Goal: Transaction & Acquisition: Book appointment/travel/reservation

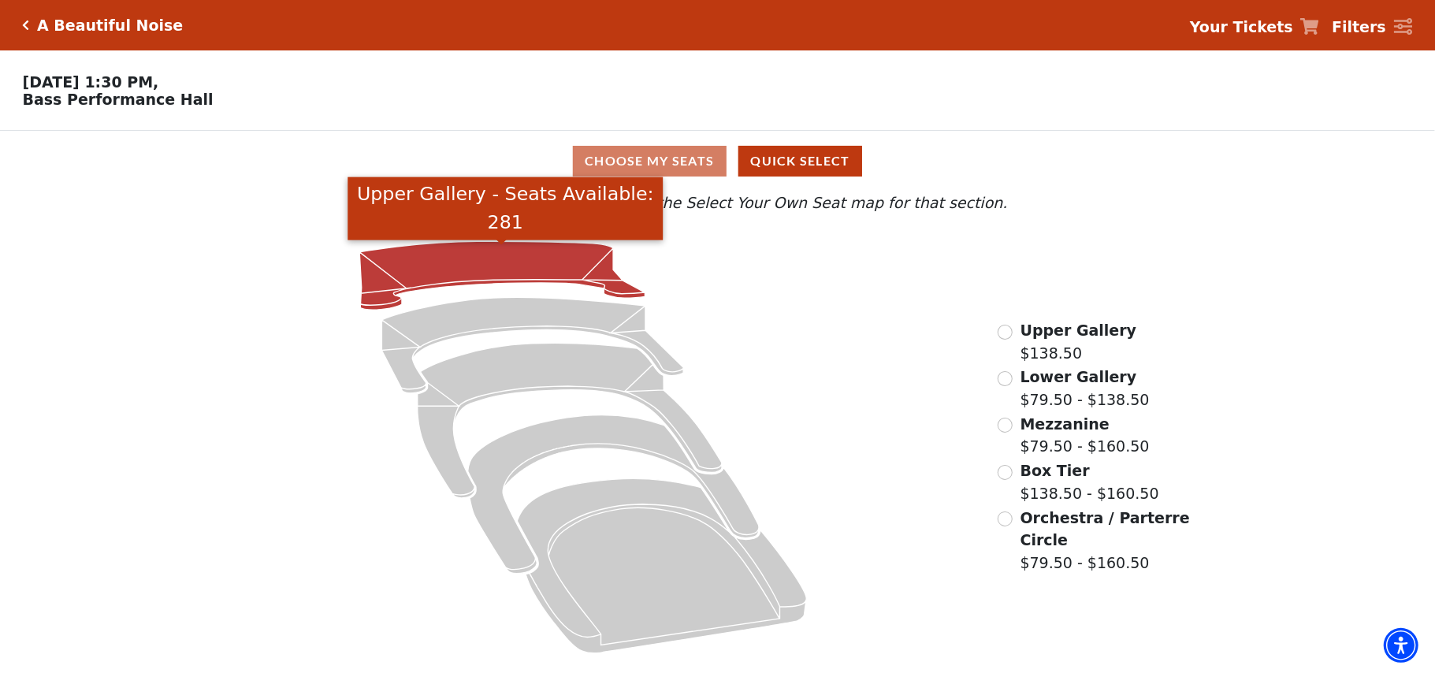
click at [413, 259] on icon "Upper Gallery - Seats Available: 281" at bounding box center [501, 275] width 285 height 69
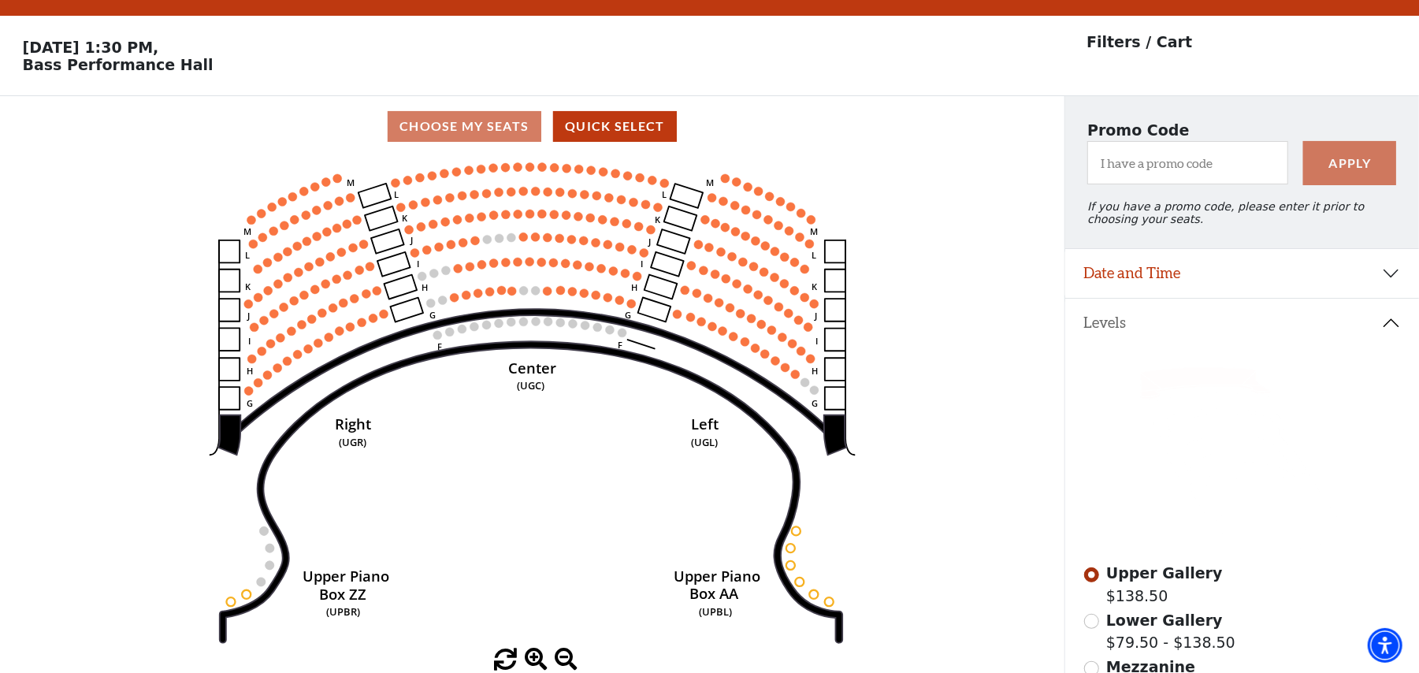
scroll to position [72, 0]
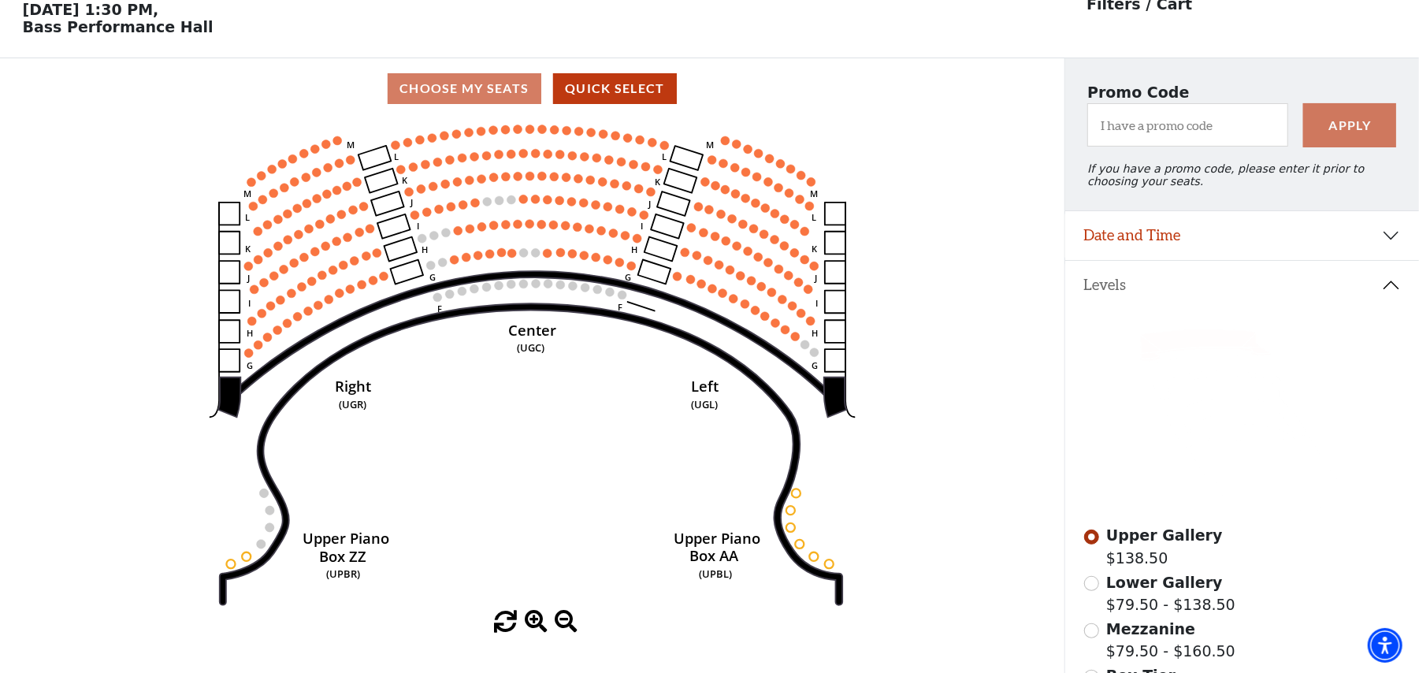
click at [726, 145] on circle at bounding box center [725, 140] width 9 height 9
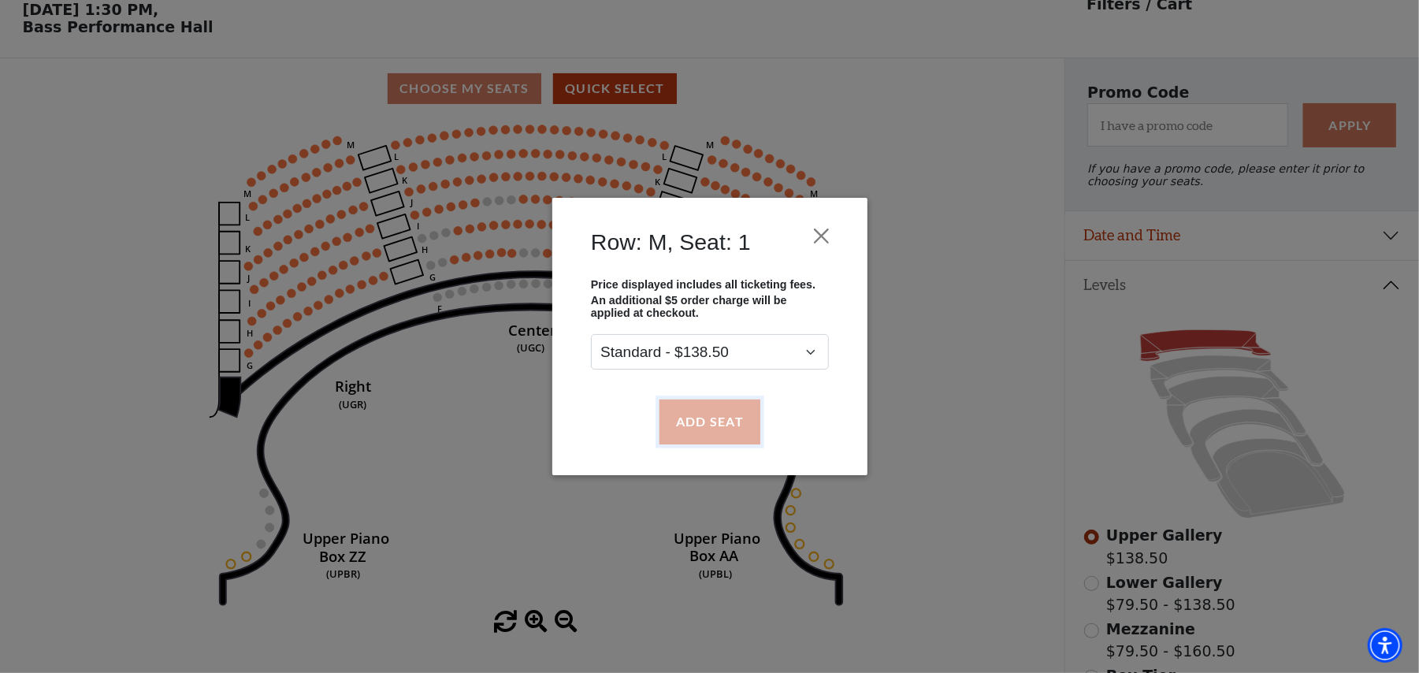
click at [708, 408] on button "Add Seat" at bounding box center [709, 421] width 101 height 44
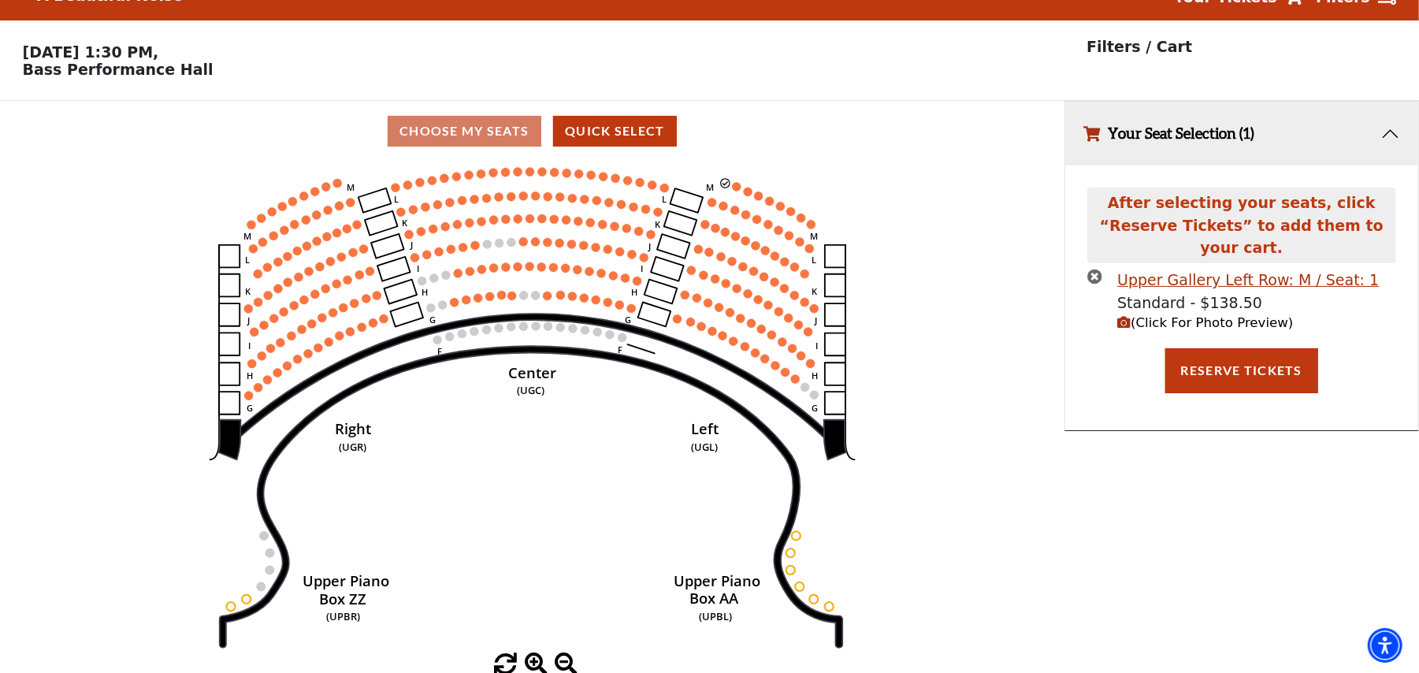
scroll to position [0, 0]
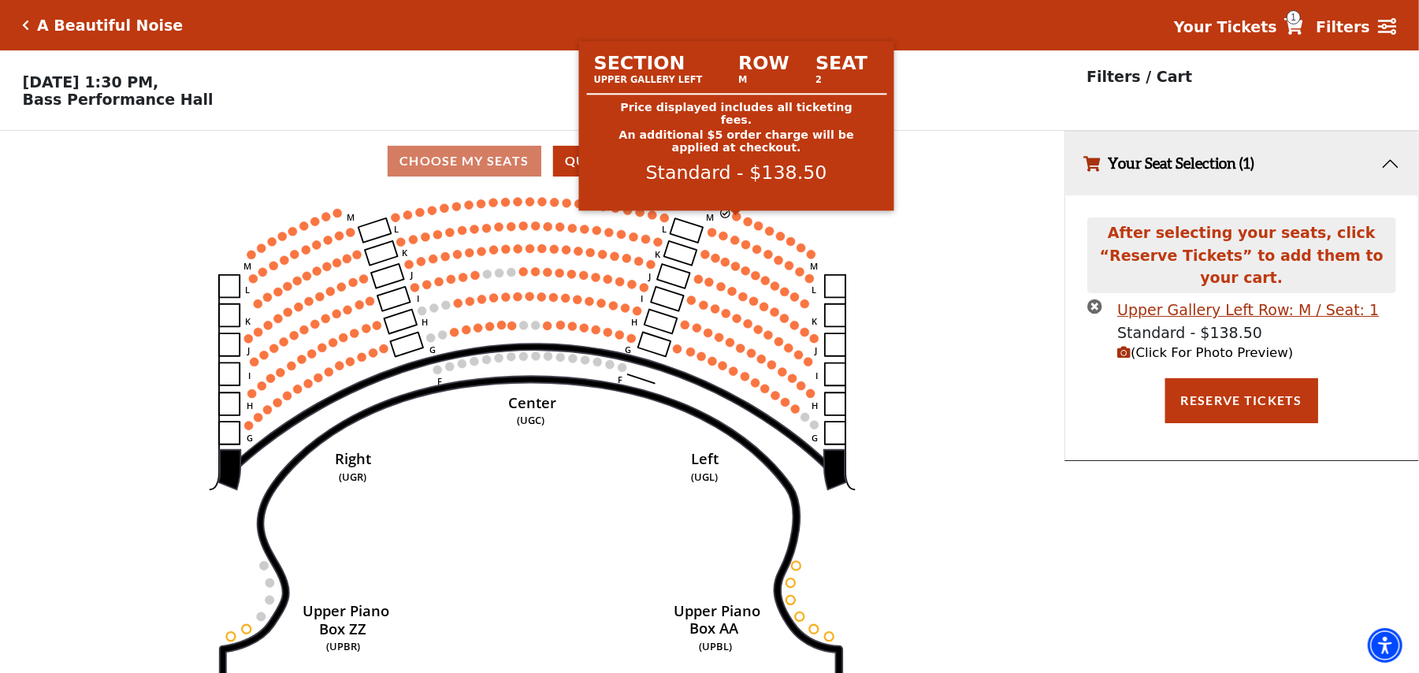
click at [738, 221] on circle at bounding box center [736, 216] width 9 height 9
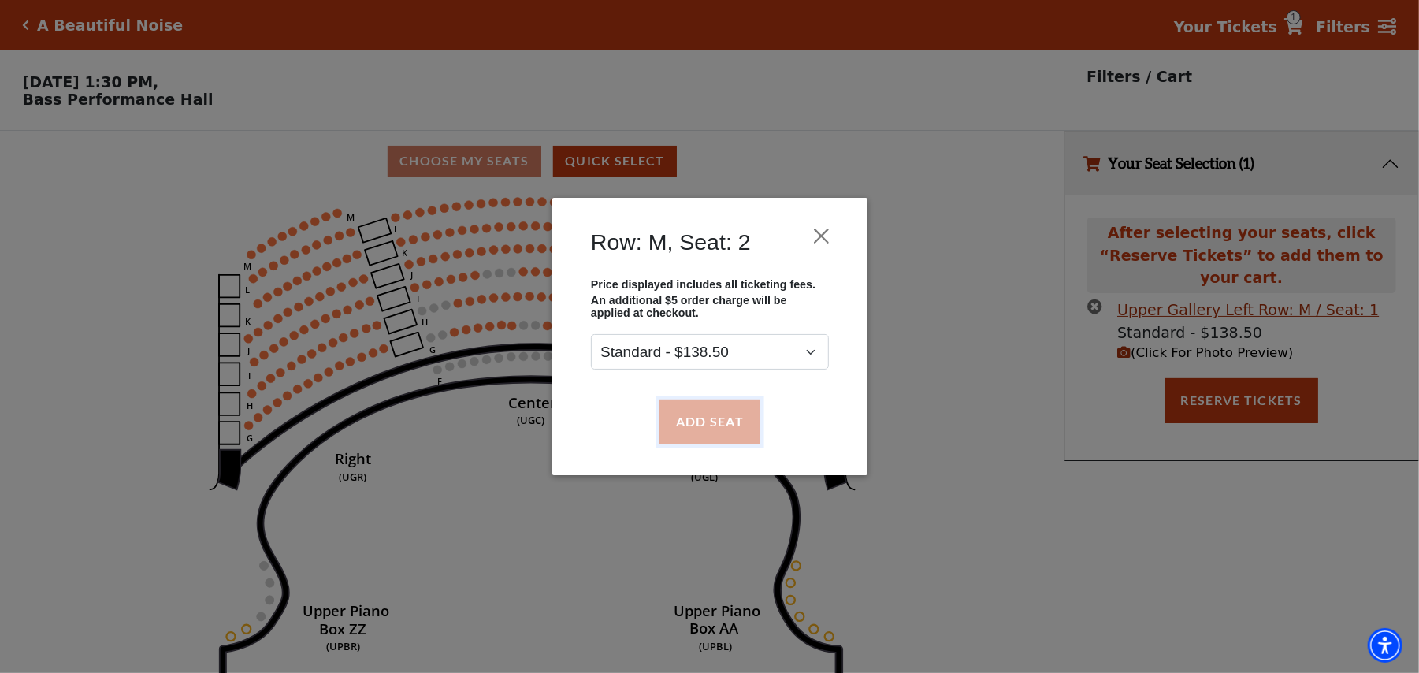
click at [691, 430] on button "Add Seat" at bounding box center [709, 421] width 101 height 44
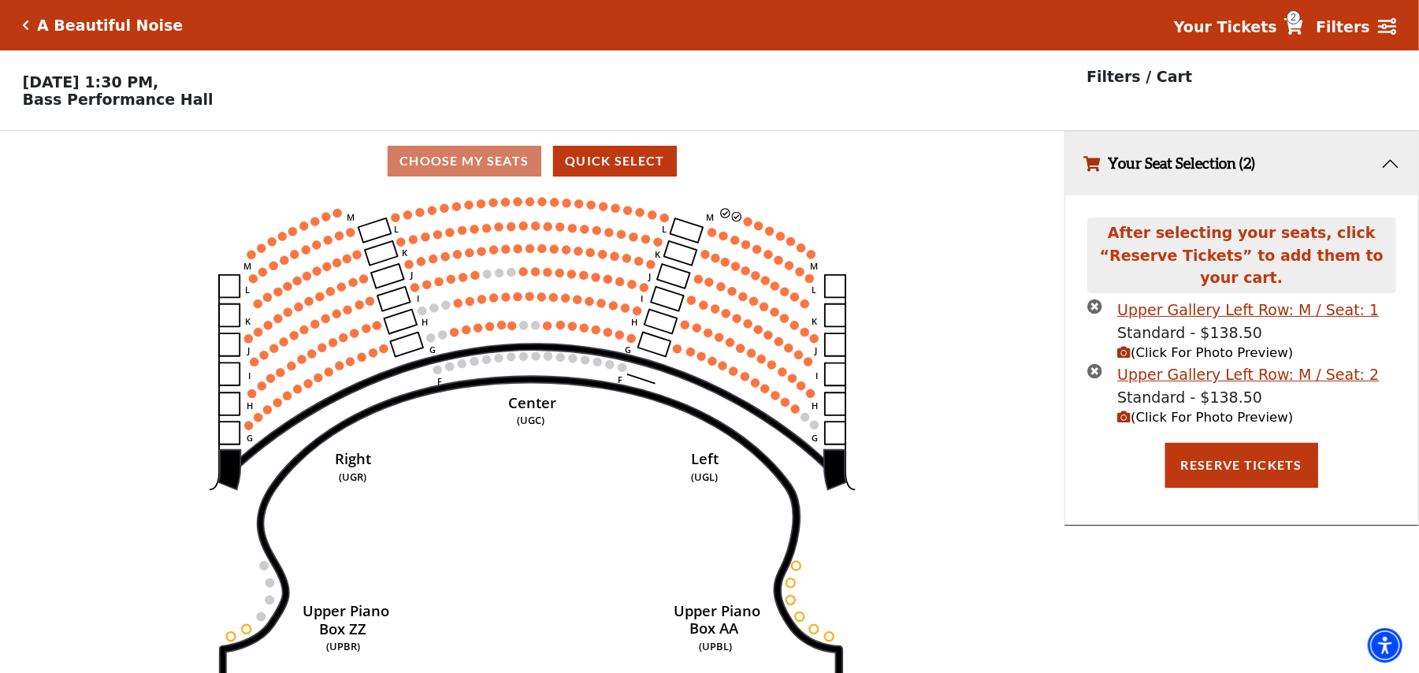
click at [753, 228] on icon "Center (UGC) Right (UGR) Left (UGL) Upper Piano Box ZZ (UPBR) Upper Piano Box A…" at bounding box center [533, 437] width 958 height 492
click at [750, 226] on circle at bounding box center [748, 221] width 9 height 9
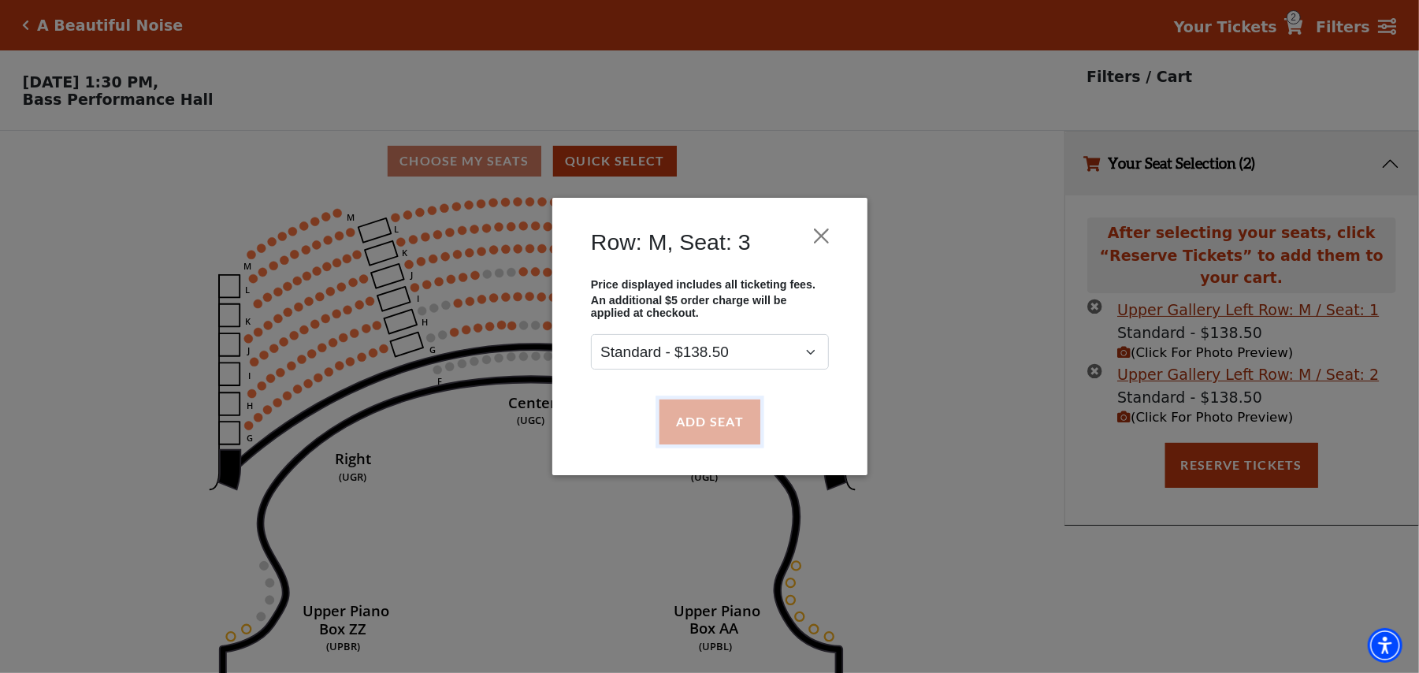
click at [710, 411] on button "Add Seat" at bounding box center [709, 421] width 101 height 44
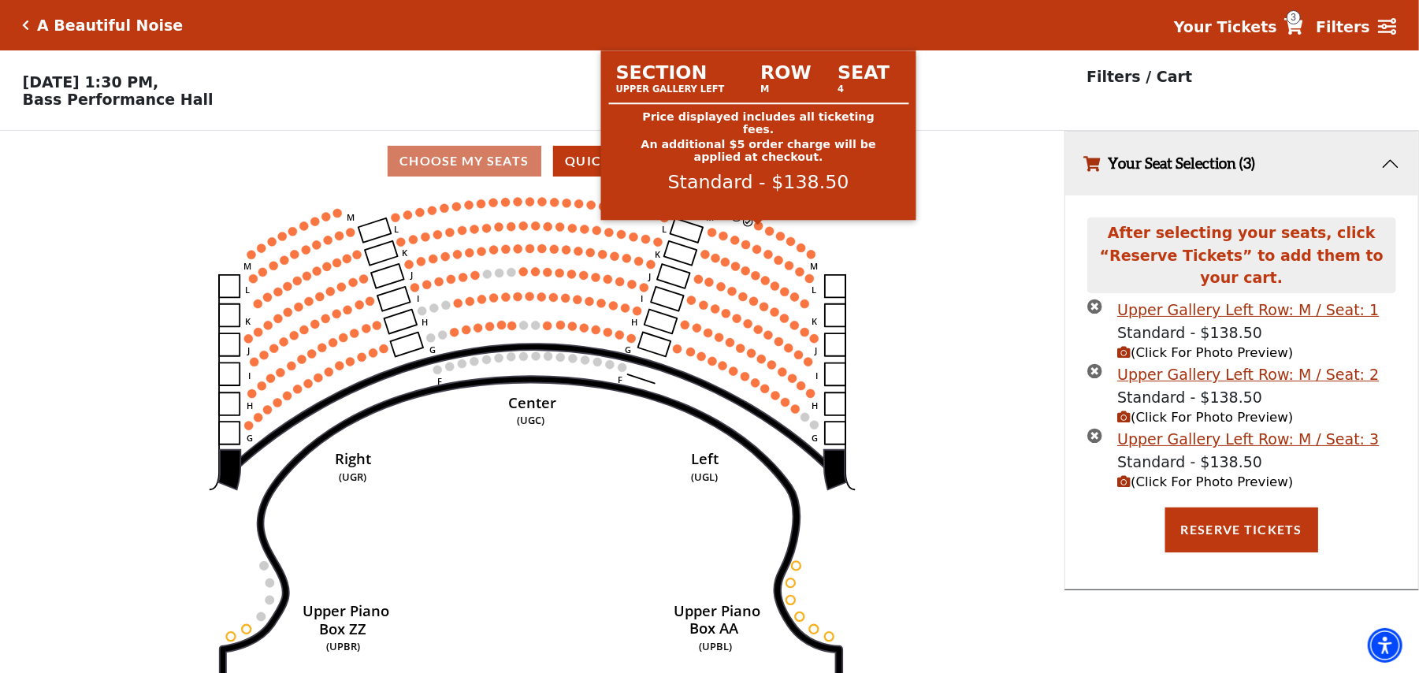
click at [756, 230] on circle at bounding box center [758, 225] width 9 height 9
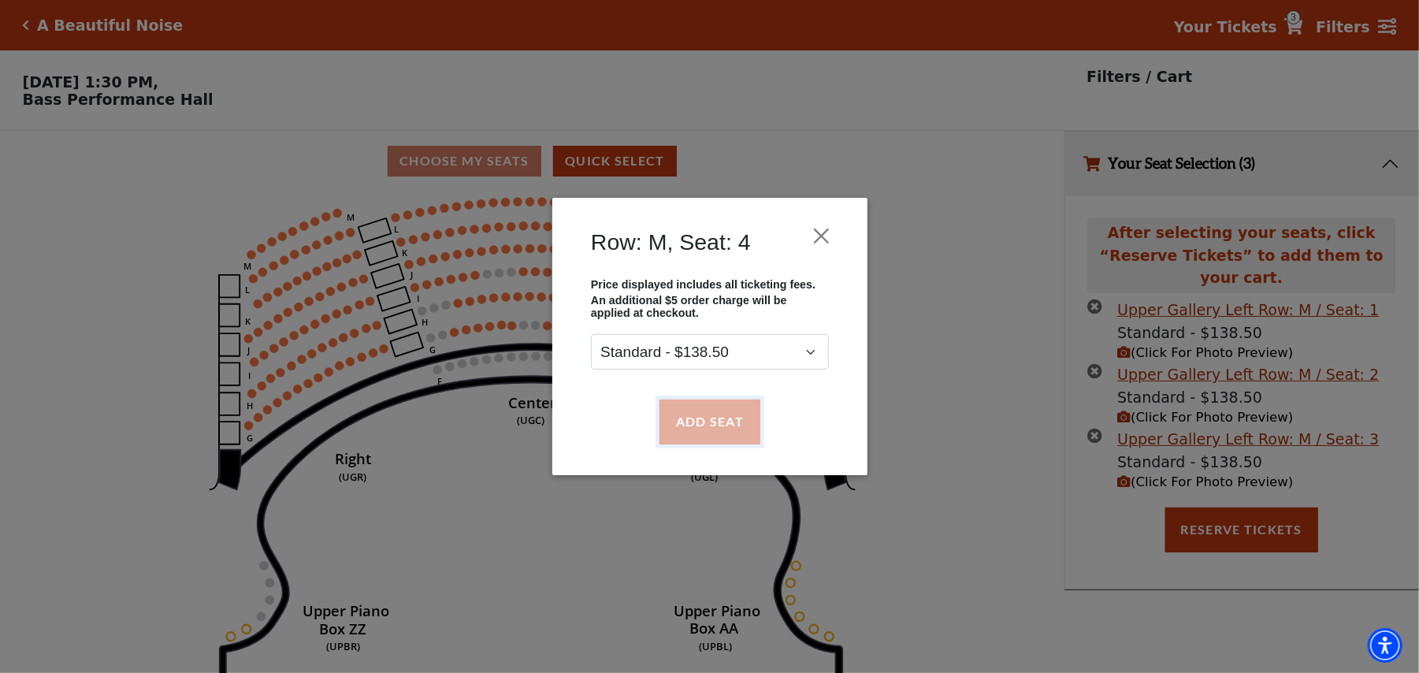
click at [722, 417] on button "Add Seat" at bounding box center [709, 421] width 101 height 44
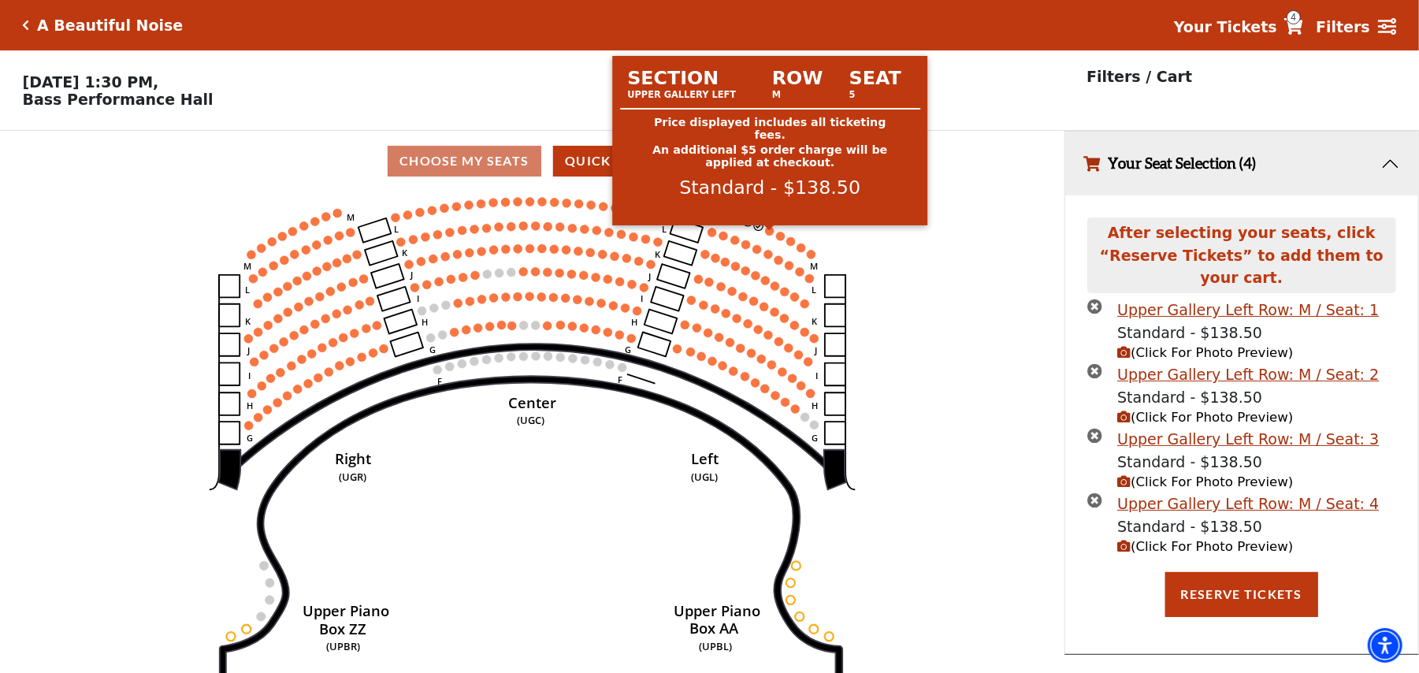
click at [767, 236] on circle at bounding box center [769, 231] width 9 height 9
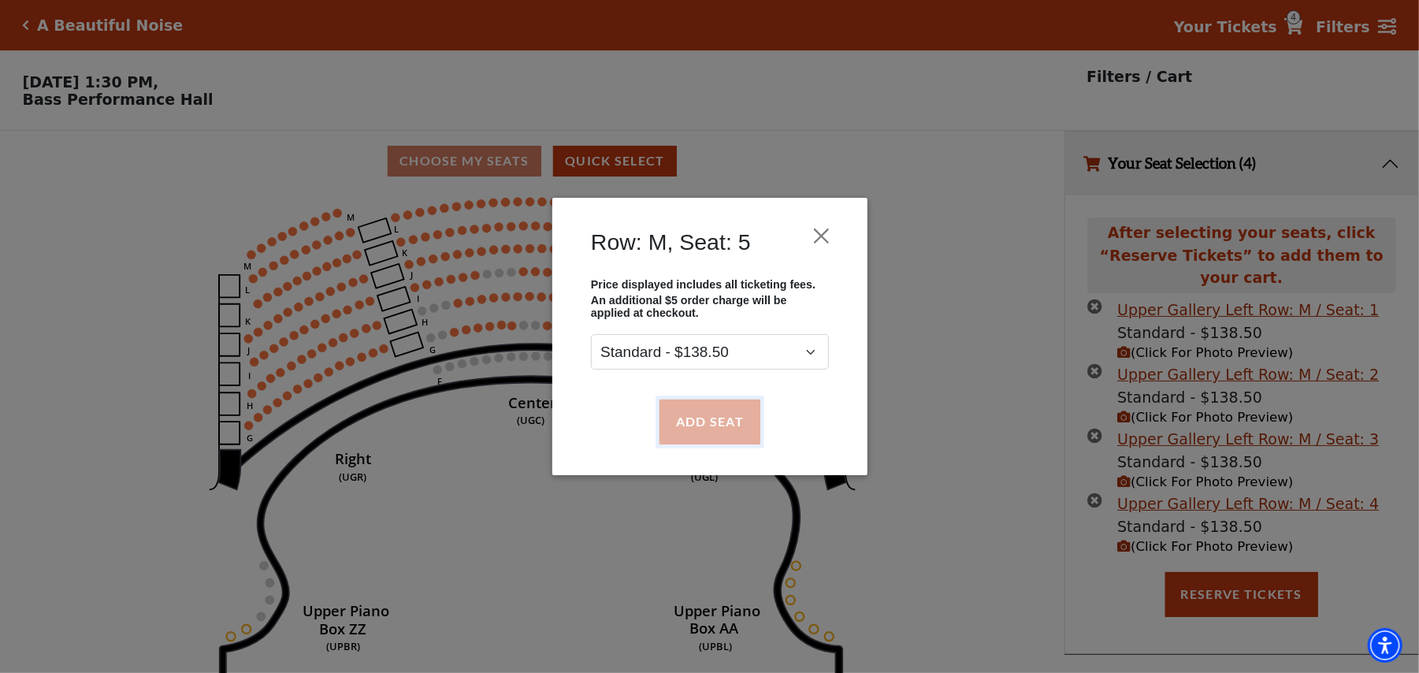
click at [675, 425] on button "Add Seat" at bounding box center [709, 421] width 101 height 44
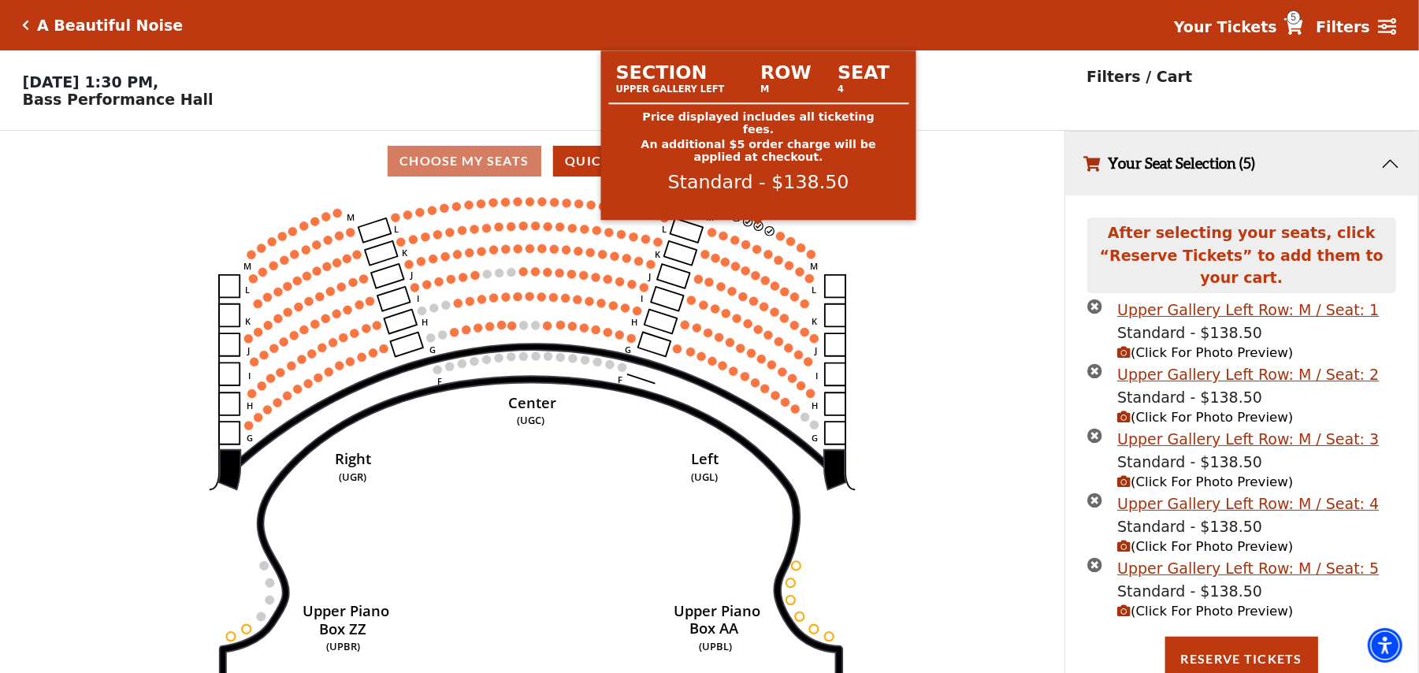
click at [772, 233] on use "Seat Selected" at bounding box center [770, 231] width 10 height 10
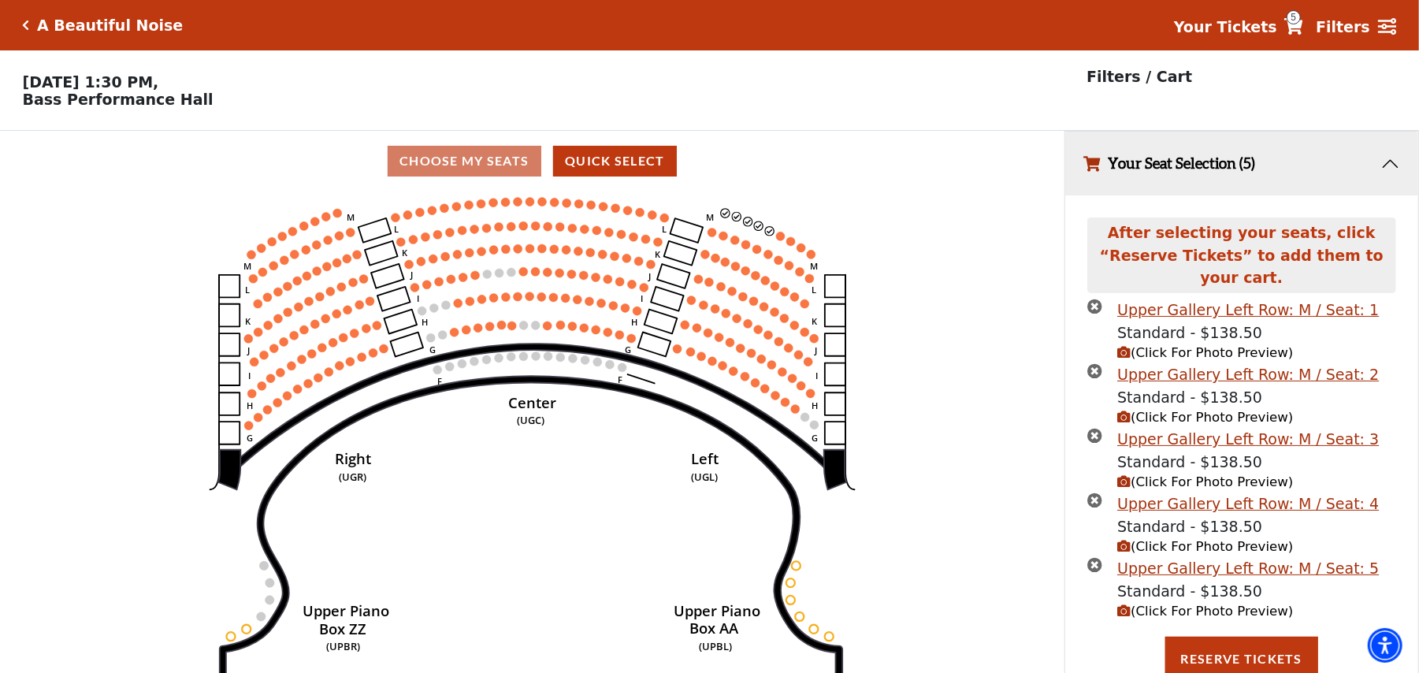
click at [772, 236] on circle at bounding box center [769, 231] width 9 height 9
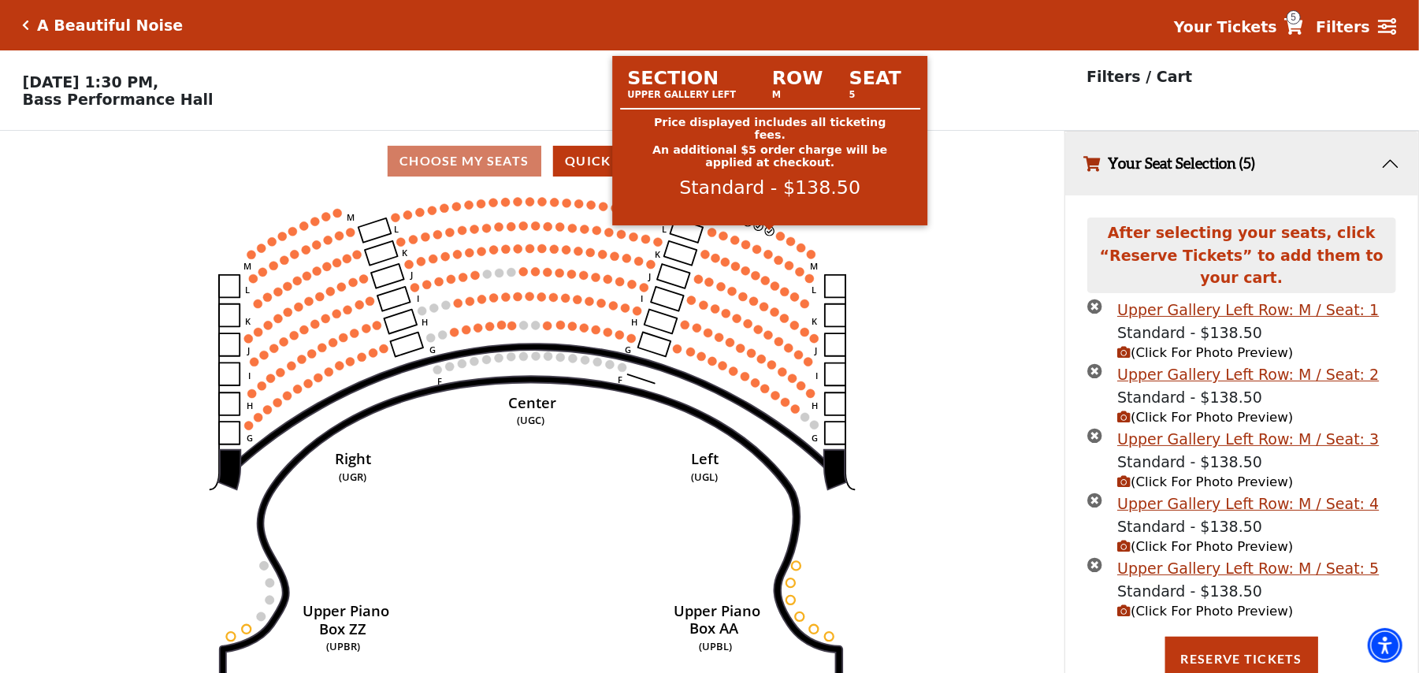
click at [771, 236] on circle at bounding box center [769, 231] width 9 height 9
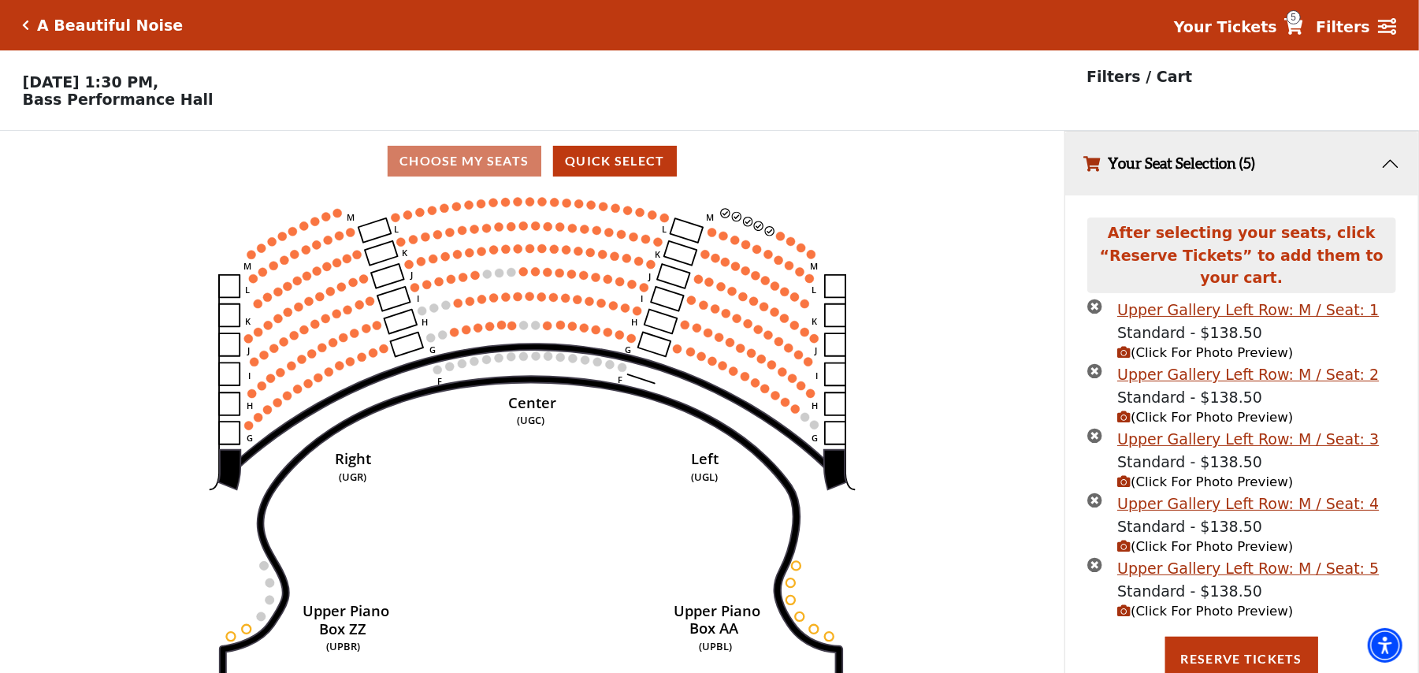
click at [1100, 557] on icon "times-circle" at bounding box center [1094, 564] width 15 height 15
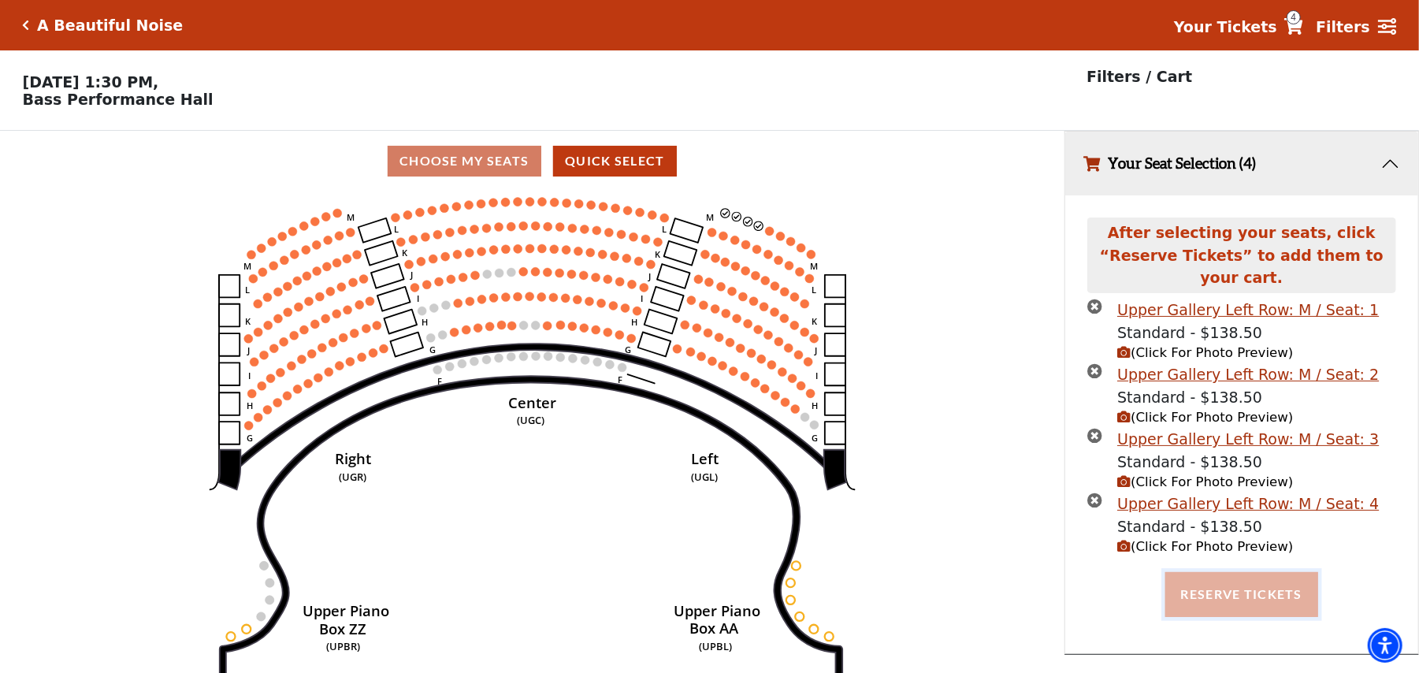
click at [1220, 584] on button "Reserve Tickets" at bounding box center [1241, 594] width 153 height 44
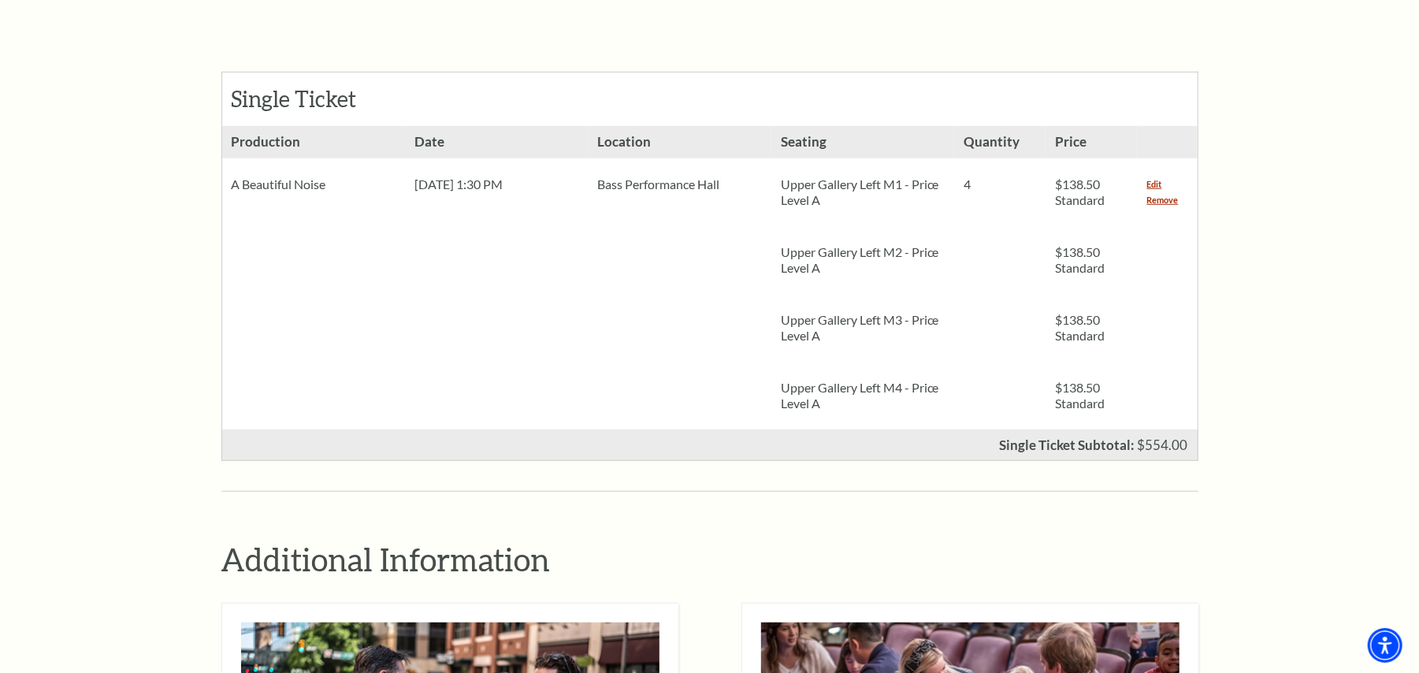
scroll to position [669, 0]
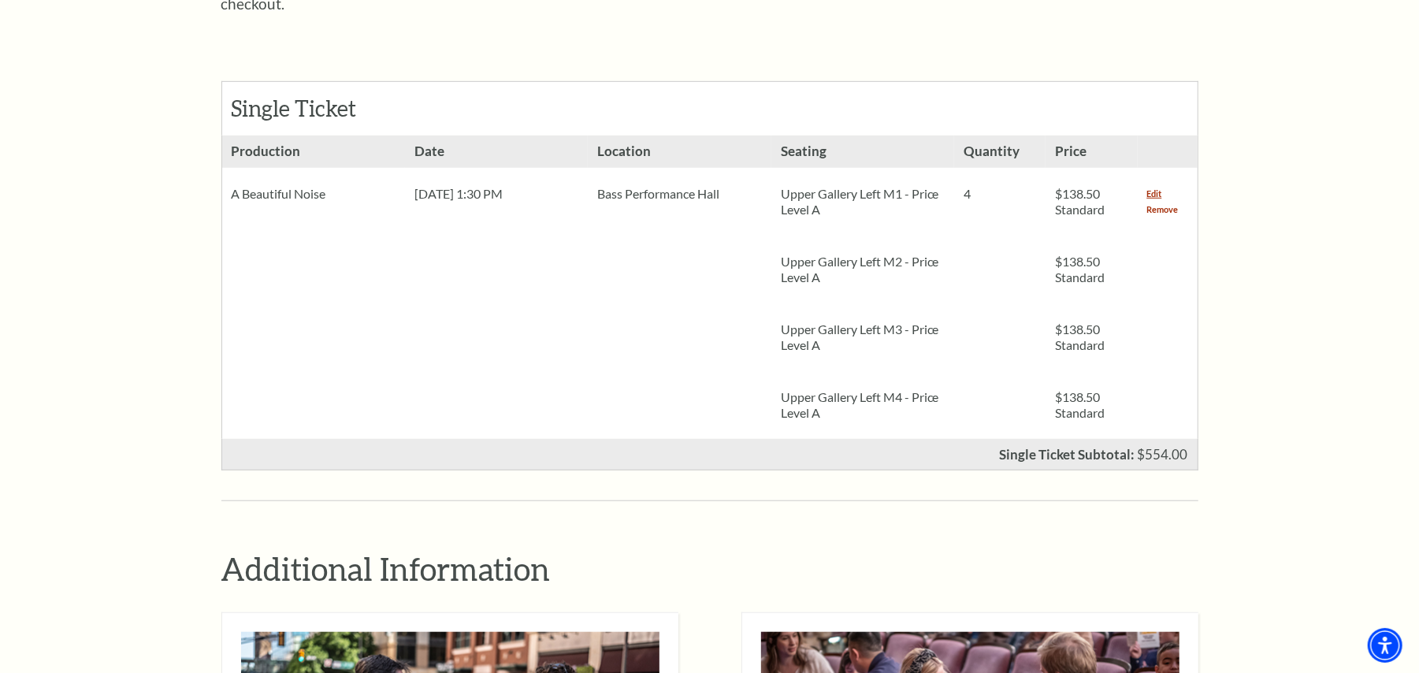
click at [1154, 202] on link "Remove" at bounding box center [1163, 210] width 32 height 16
